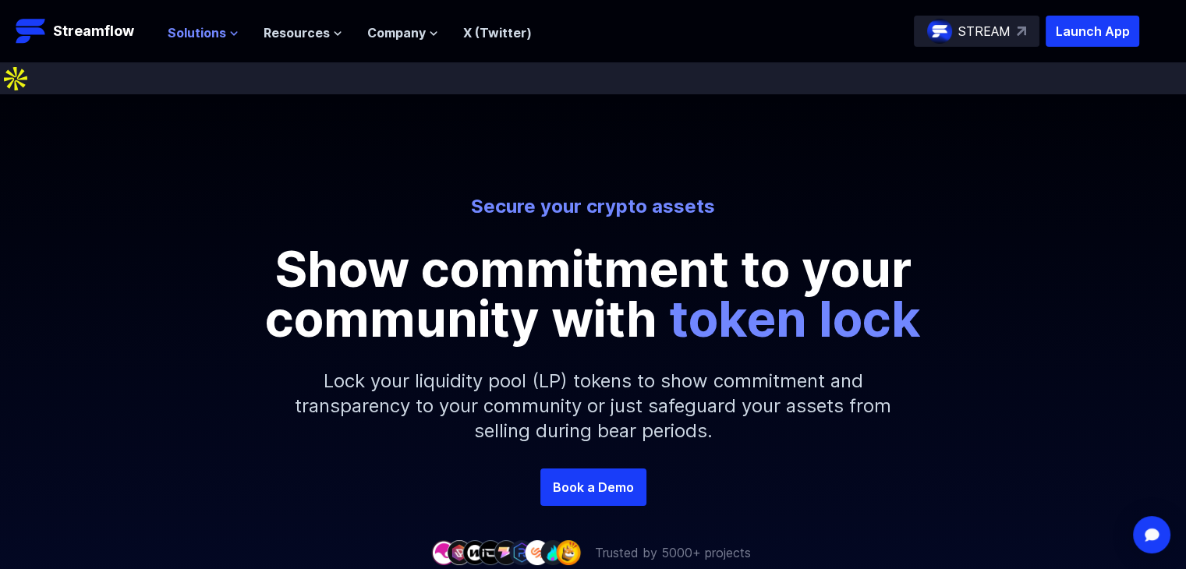
click at [234, 35] on icon at bounding box center [233, 33] width 9 height 9
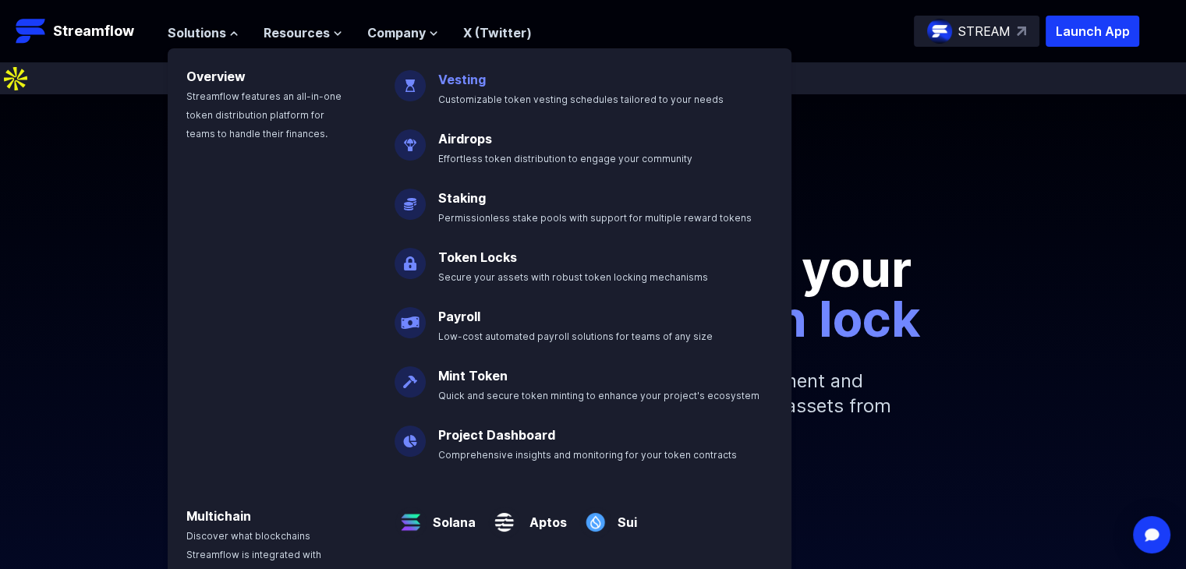
click at [483, 256] on link "Token Locks" at bounding box center [477, 257] width 79 height 16
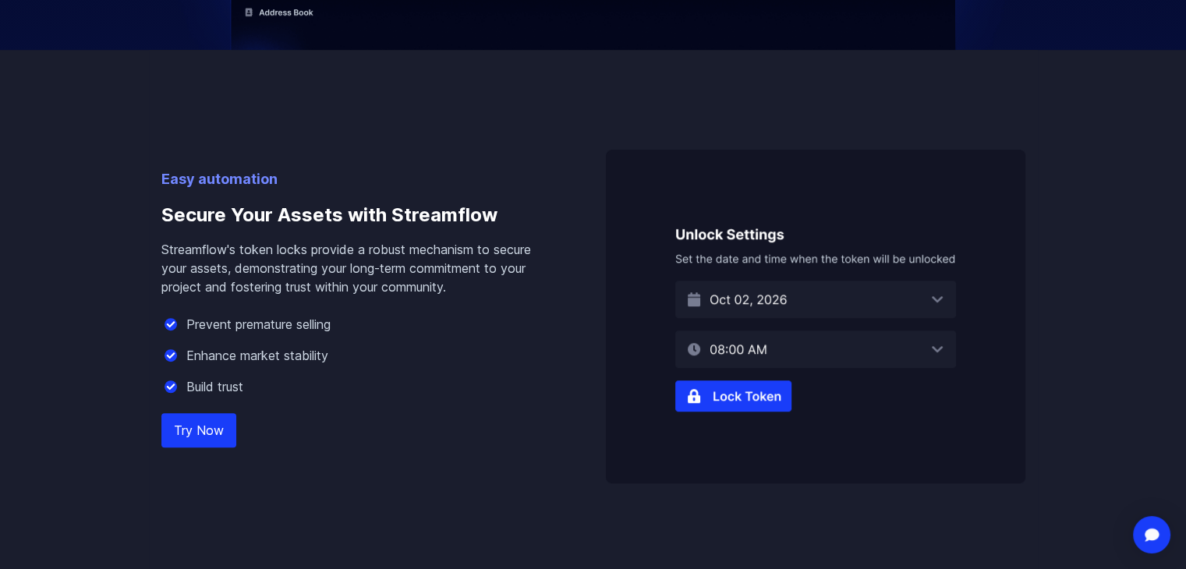
scroll to position [932, 0]
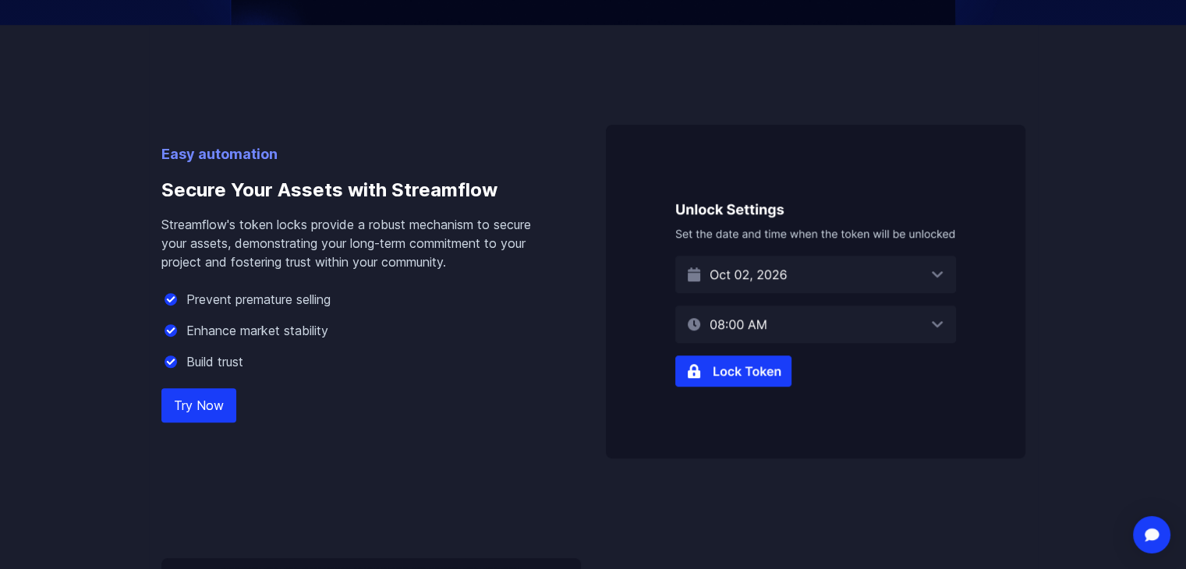
click at [1151, 524] on div "Open Intercom Messenger" at bounding box center [1151, 535] width 41 height 41
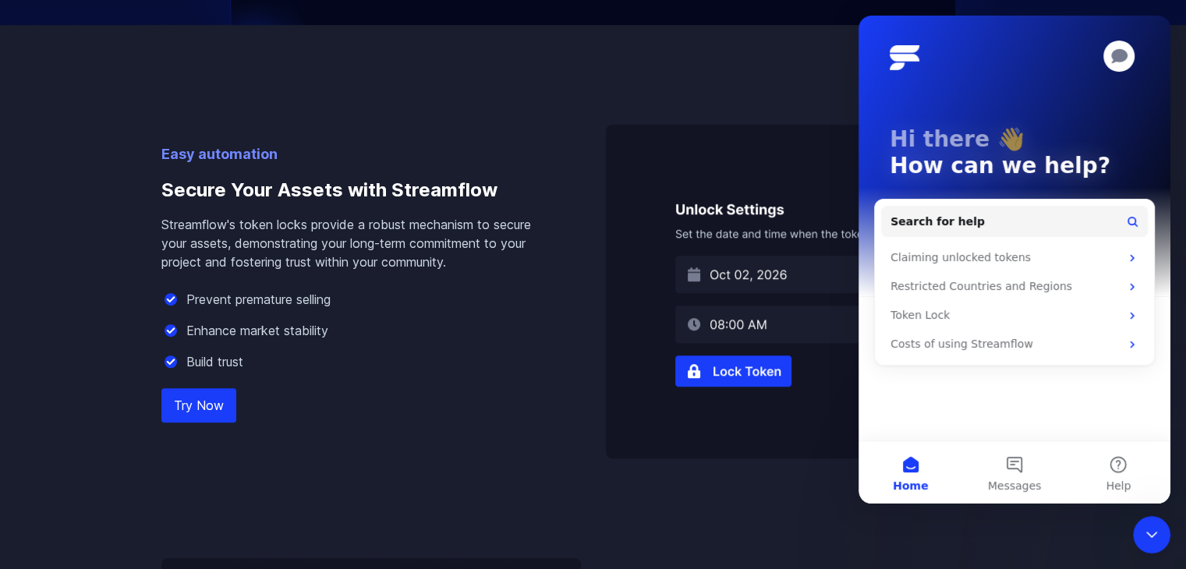
scroll to position [0, 0]
click at [1014, 500] on button "Messages" at bounding box center [1014, 472] width 104 height 62
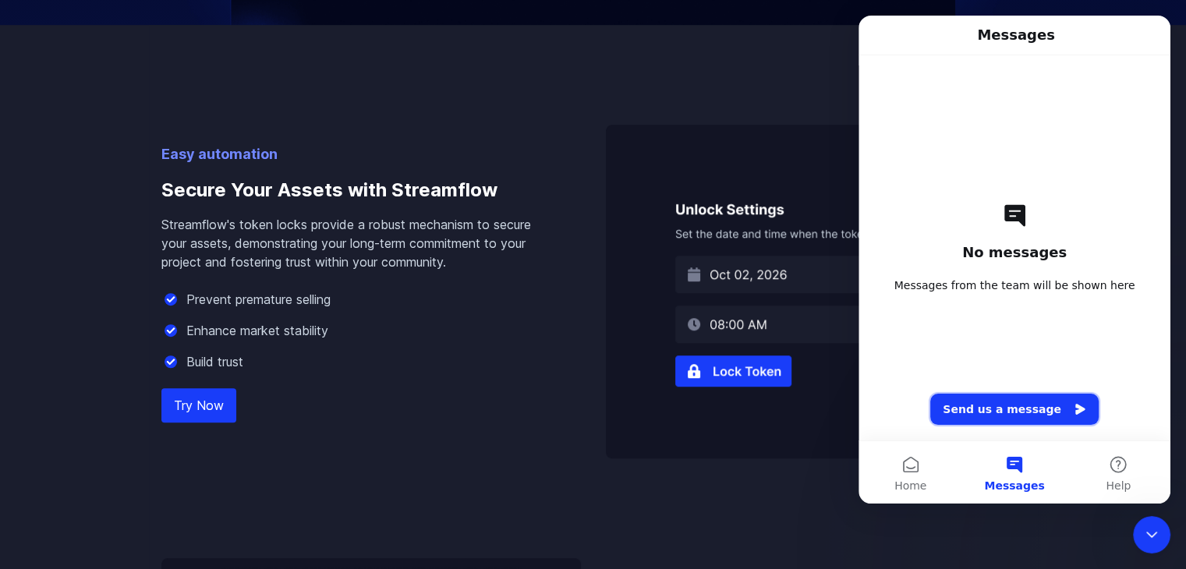
click at [1014, 419] on button "Send us a message" at bounding box center [1014, 409] width 168 height 31
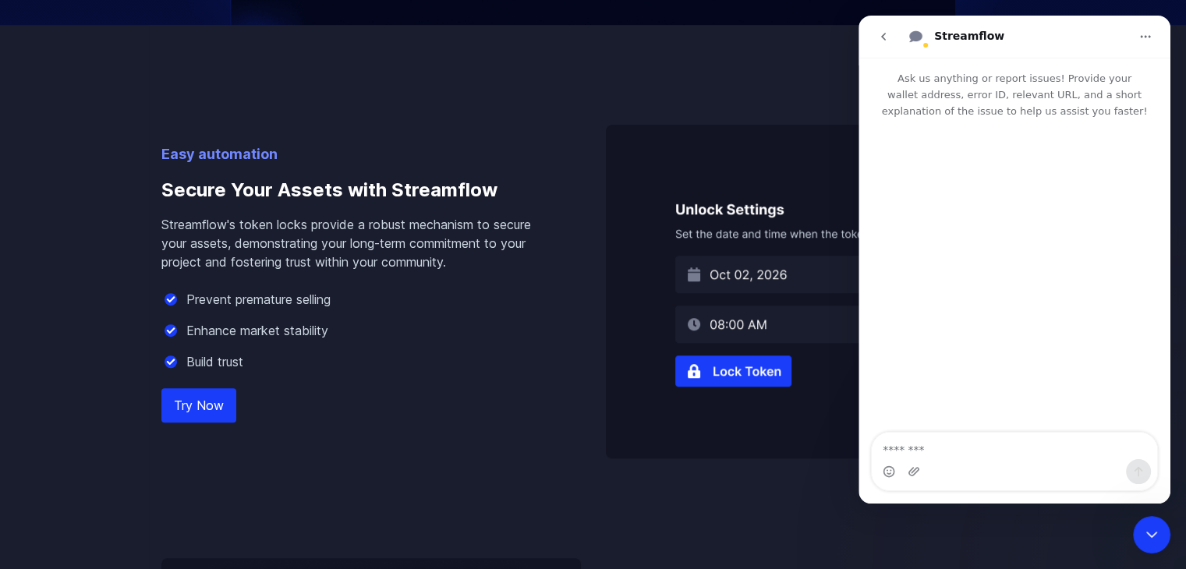
click at [974, 448] on textarea "Message…" at bounding box center [1014, 446] width 285 height 27
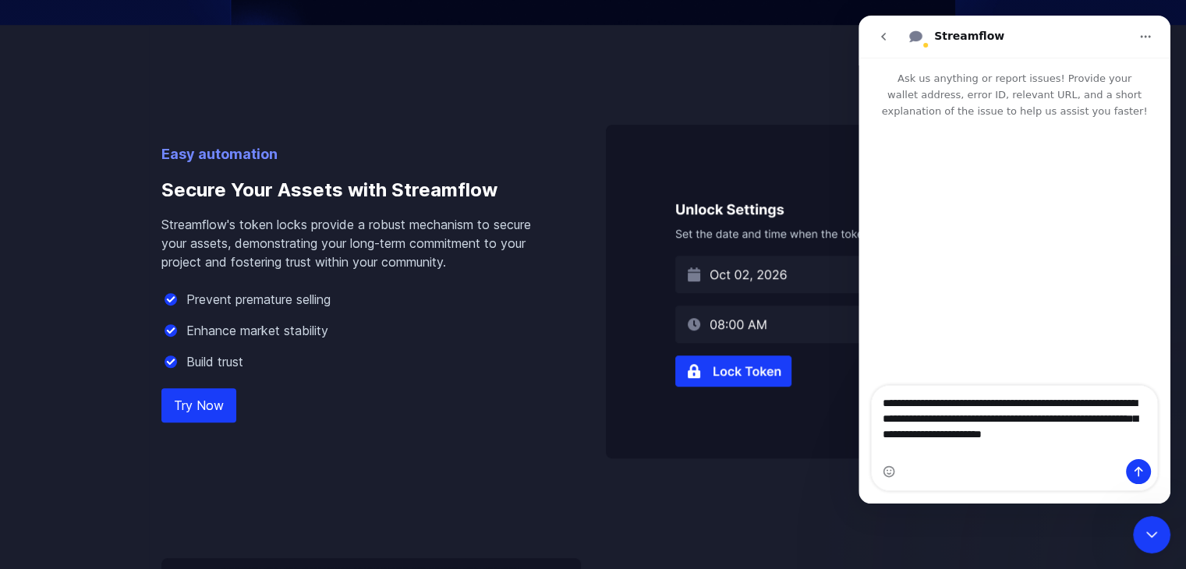
type textarea "**********"
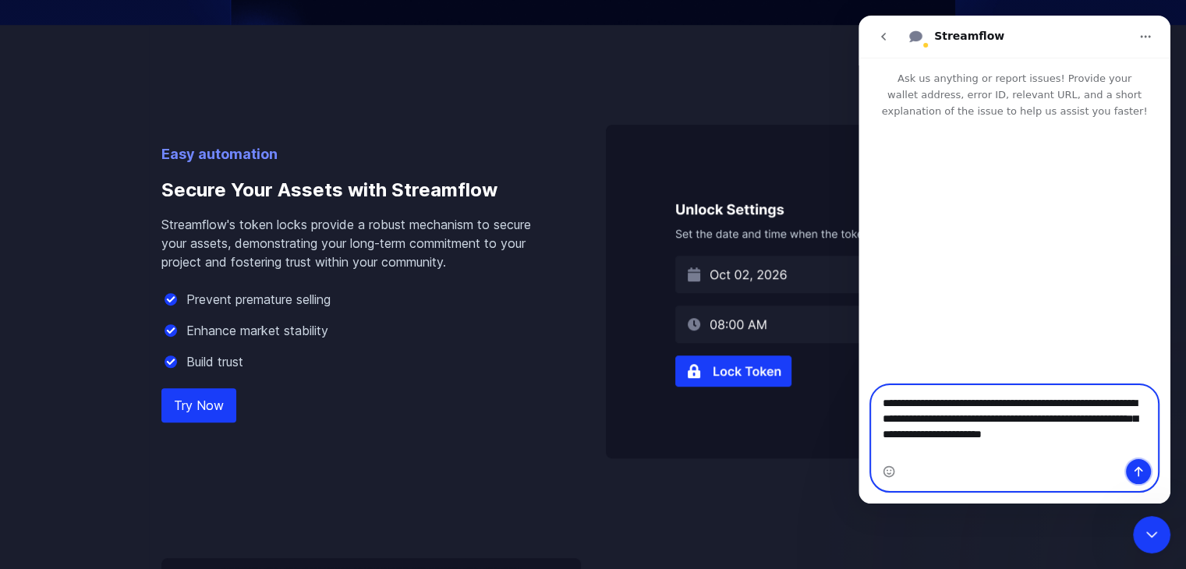
click at [1137, 473] on icon "Send a message…" at bounding box center [1138, 472] width 9 height 10
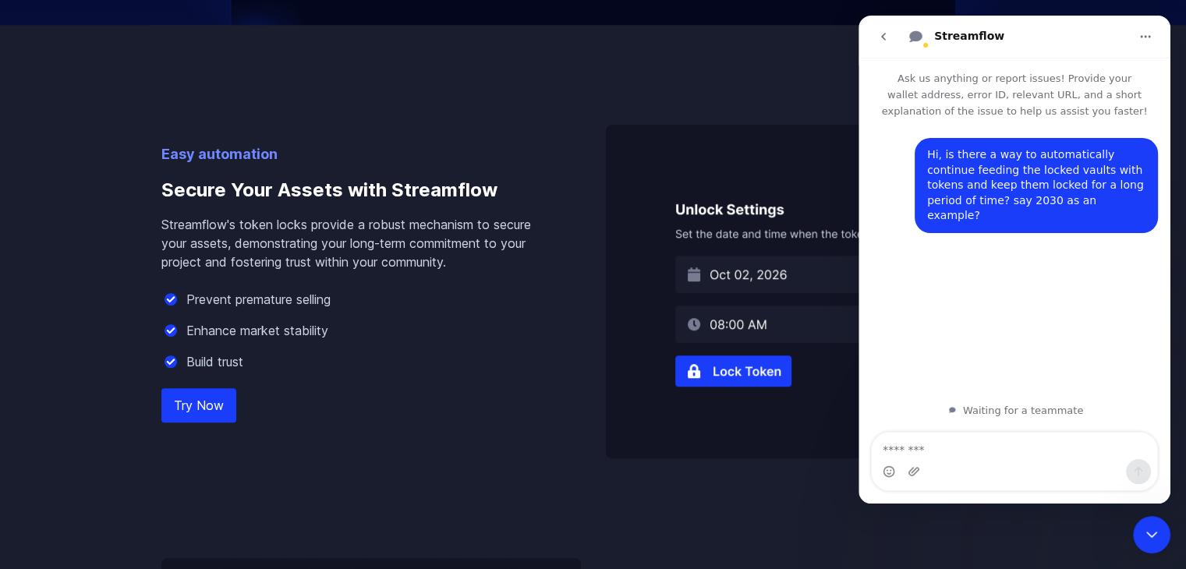
click at [1156, 525] on icon "Close Intercom Messenger" at bounding box center [1151, 534] width 19 height 19
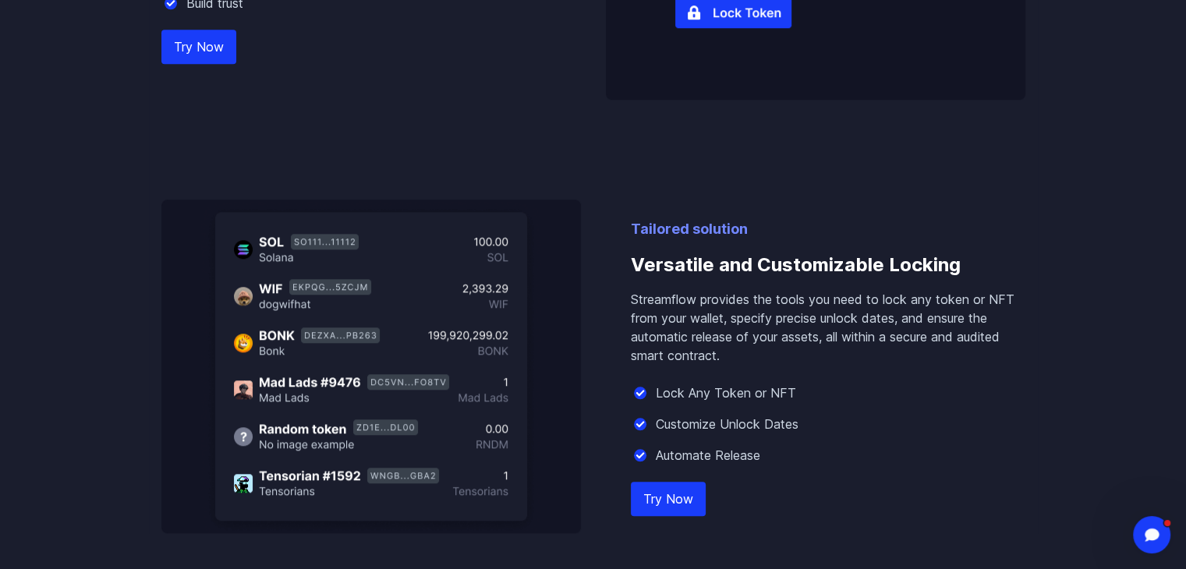
scroll to position [257, 0]
click at [1144, 526] on div "Open Intercom Messenger" at bounding box center [1151, 534] width 51 height 51
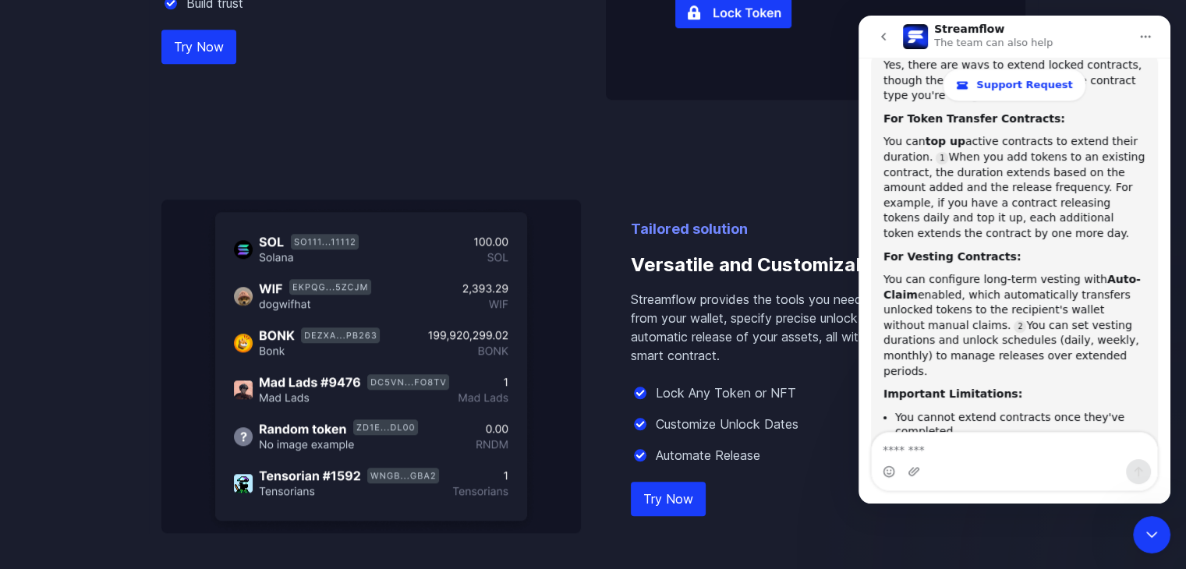
scroll to position [559, 0]
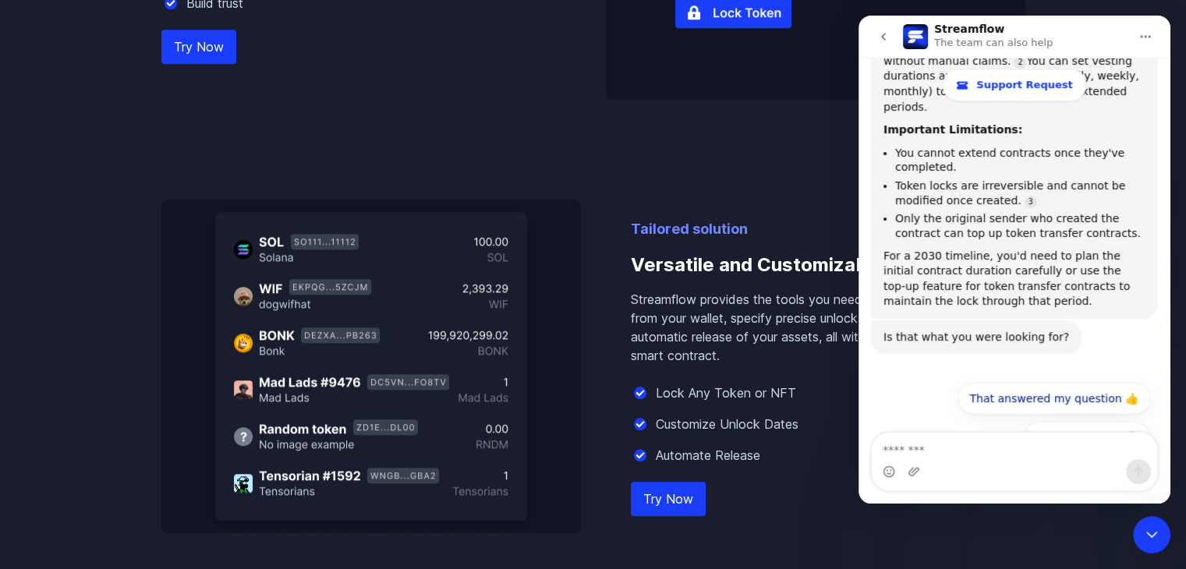
drag, startPoint x: 1166, startPoint y: 239, endPoint x: 2033, endPoint y: 446, distance: 891.4
click at [1114, 422] on button "Talk to a person 👤" at bounding box center [1087, 437] width 126 height 31
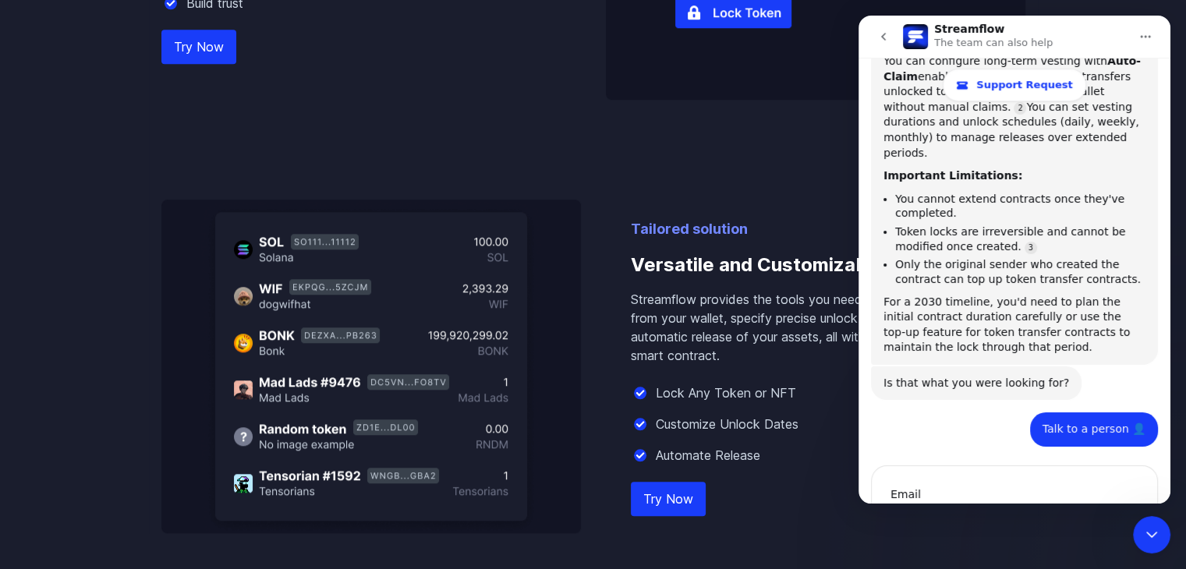
scroll to position [576, 0]
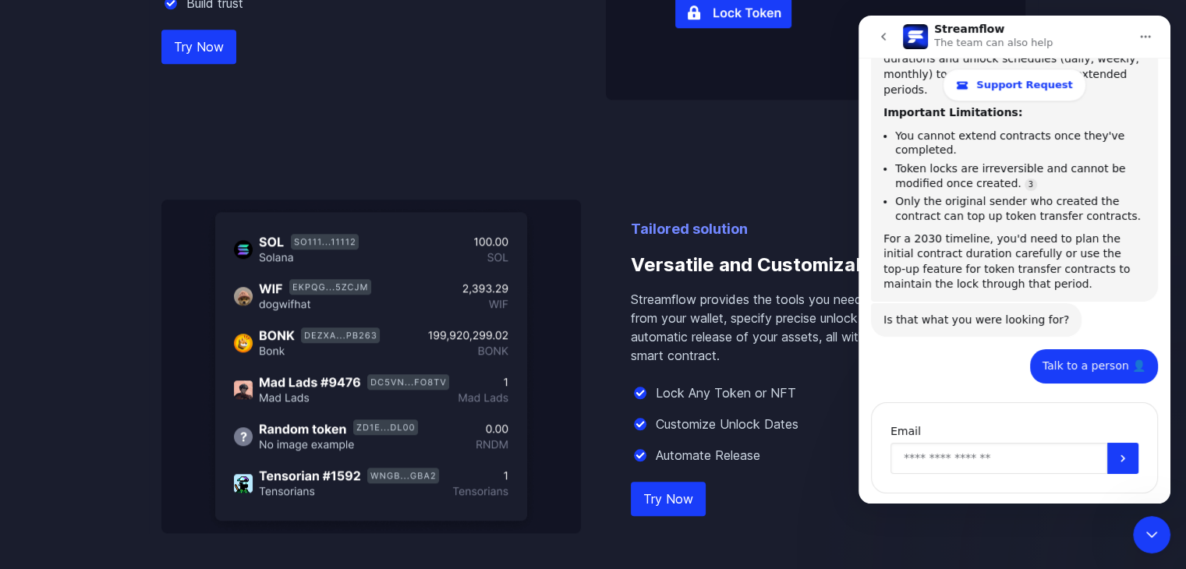
click at [958, 443] on input "Enter your email" at bounding box center [998, 458] width 217 height 31
type input "**********"
click at [1117, 443] on button "Submit" at bounding box center [1122, 458] width 31 height 31
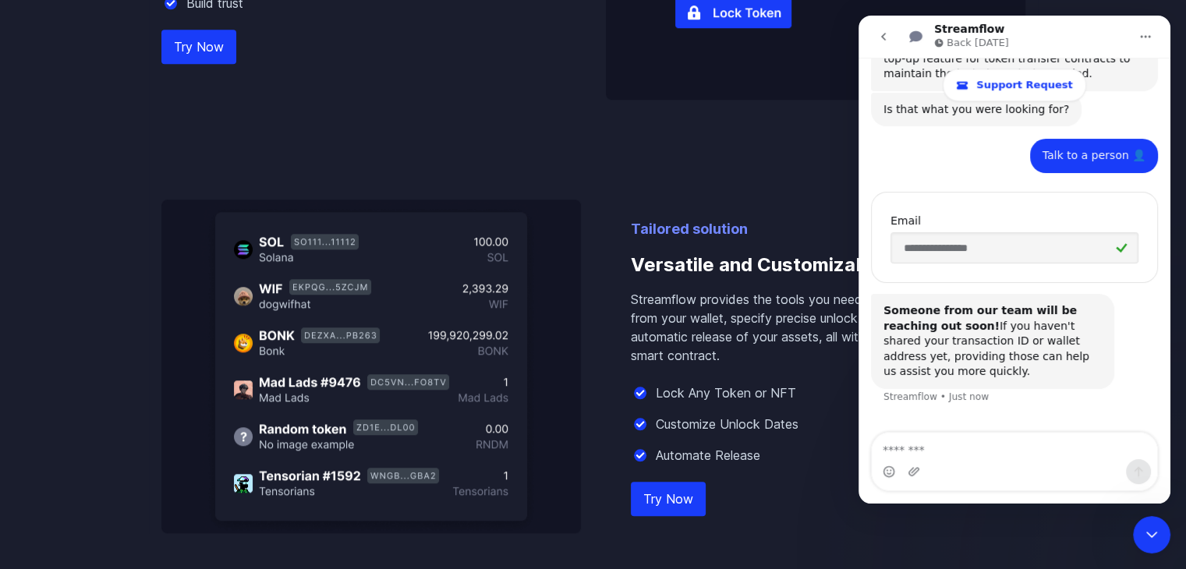
scroll to position [788, 0]
